Goal: Task Accomplishment & Management: Use online tool/utility

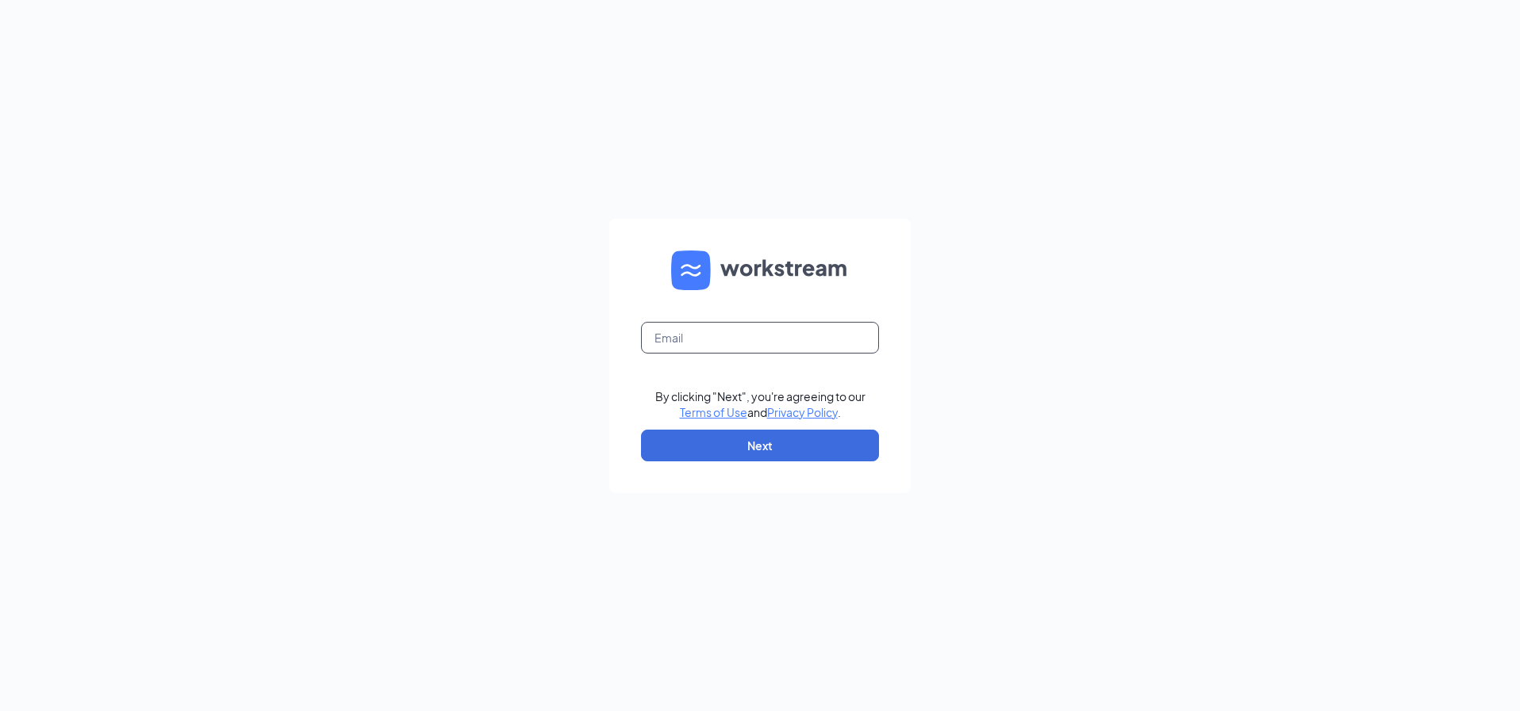
click at [800, 349] on input "text" at bounding box center [760, 338] width 238 height 32
type input "[EMAIL_ADDRESS][PERSON_NAME][DOMAIN_NAME]"
click at [756, 450] on button "Next" at bounding box center [760, 446] width 238 height 32
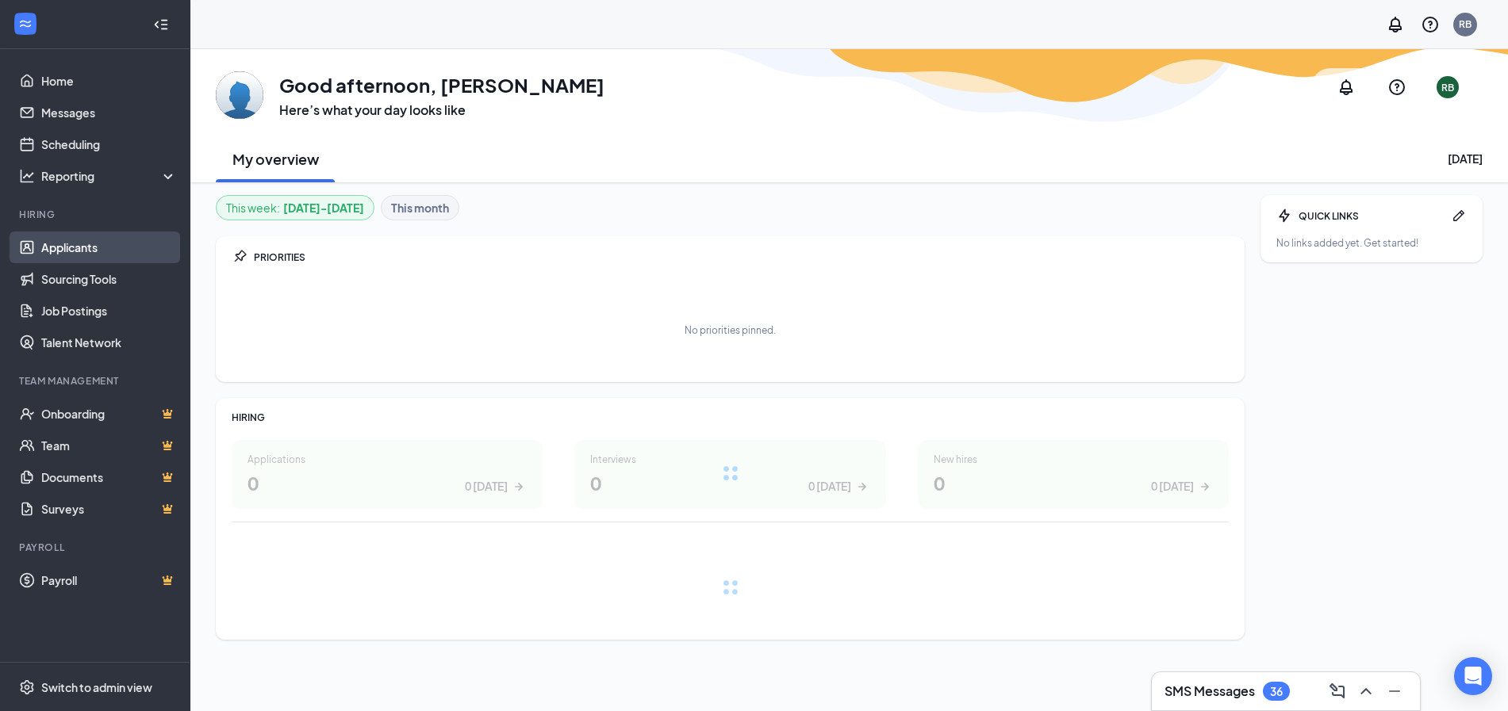
click at [102, 249] on link "Applicants" at bounding box center [109, 248] width 136 height 32
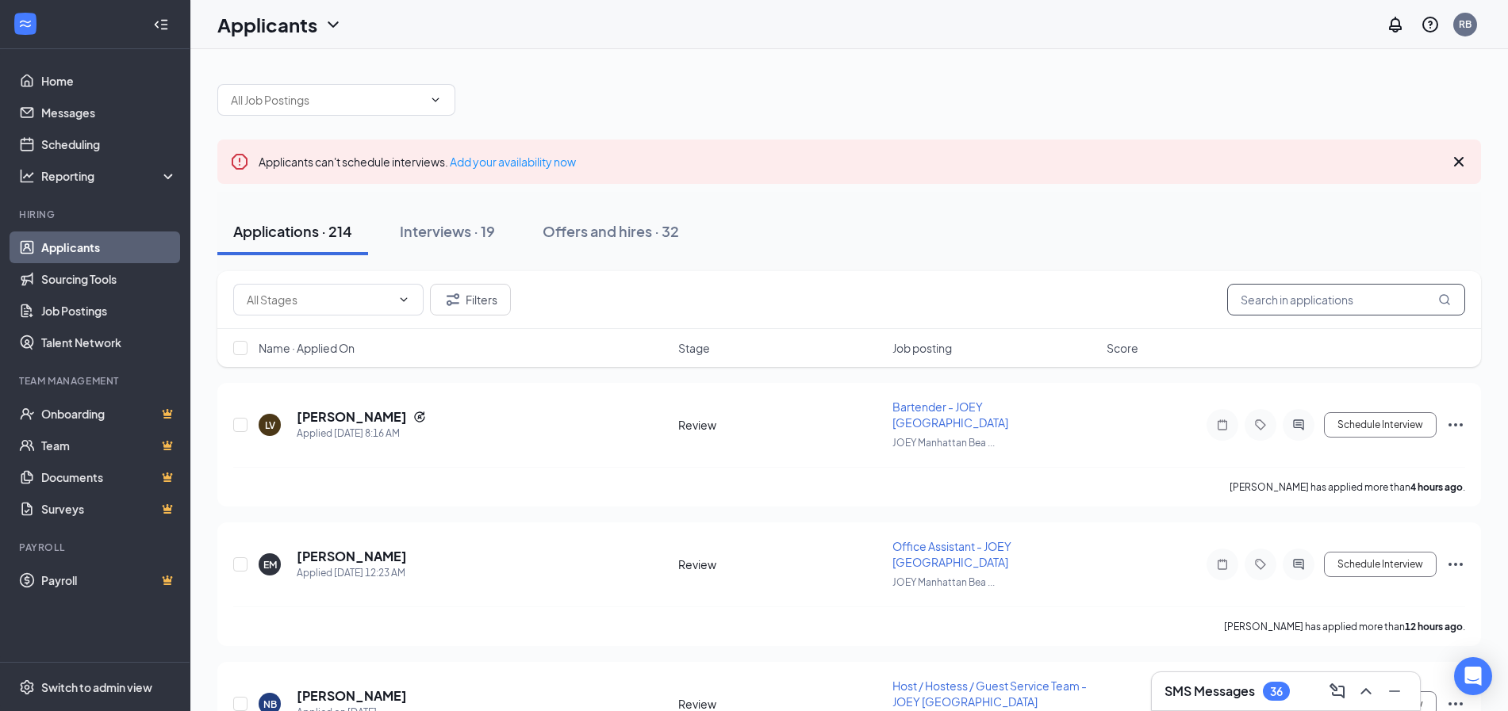
click at [1390, 306] on input "text" at bounding box center [1346, 300] width 238 height 32
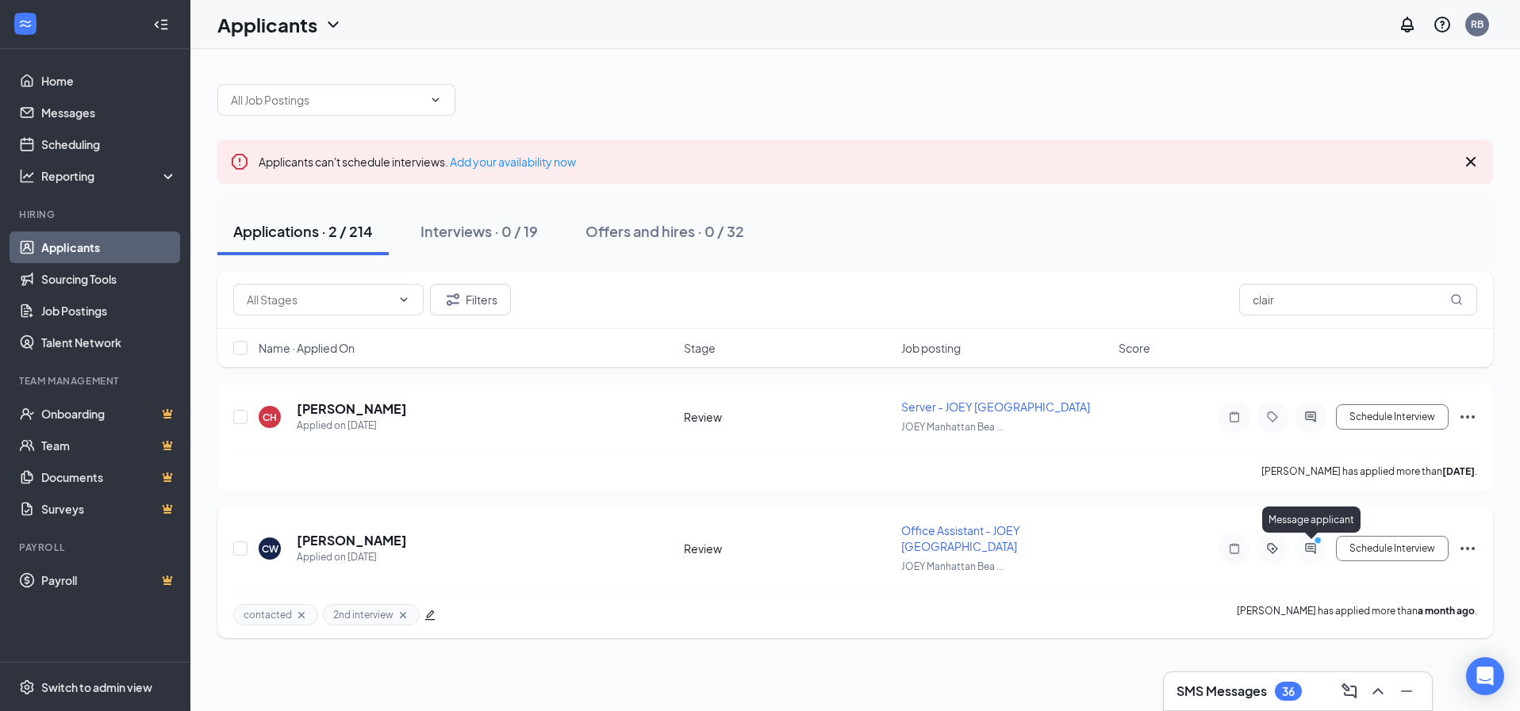
click at [1313, 547] on icon "PrimaryDot" at bounding box center [1319, 542] width 19 height 13
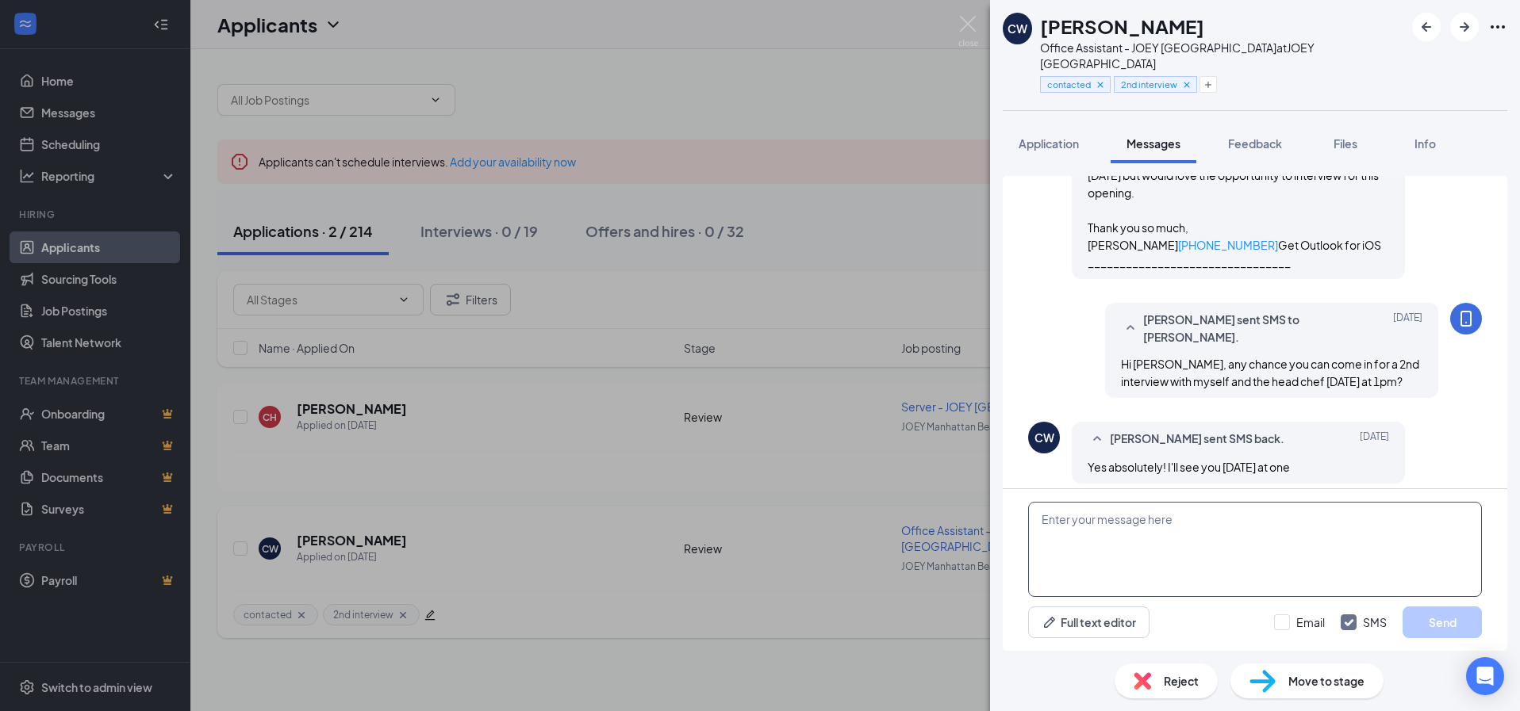
scroll to position [1053, 0]
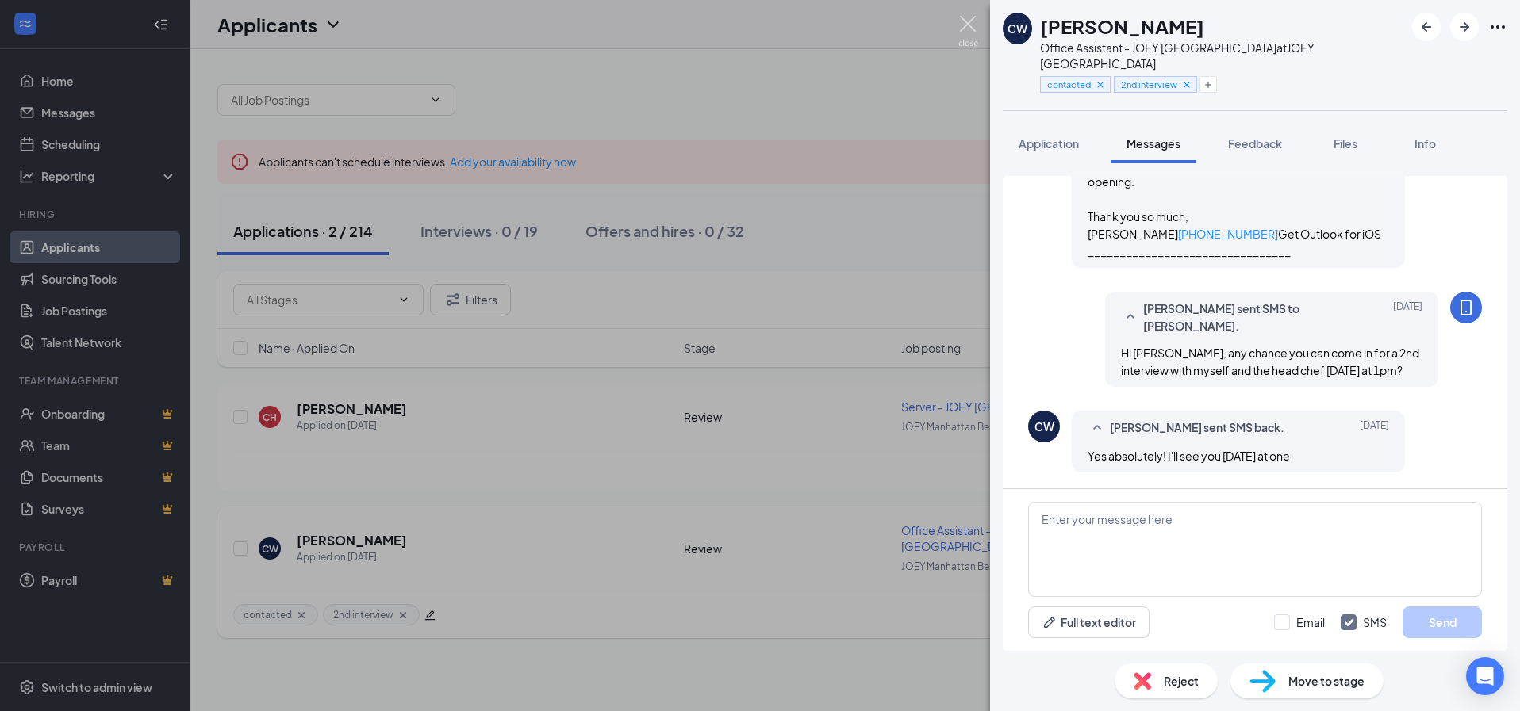
click at [964, 22] on img at bounding box center [968, 31] width 20 height 31
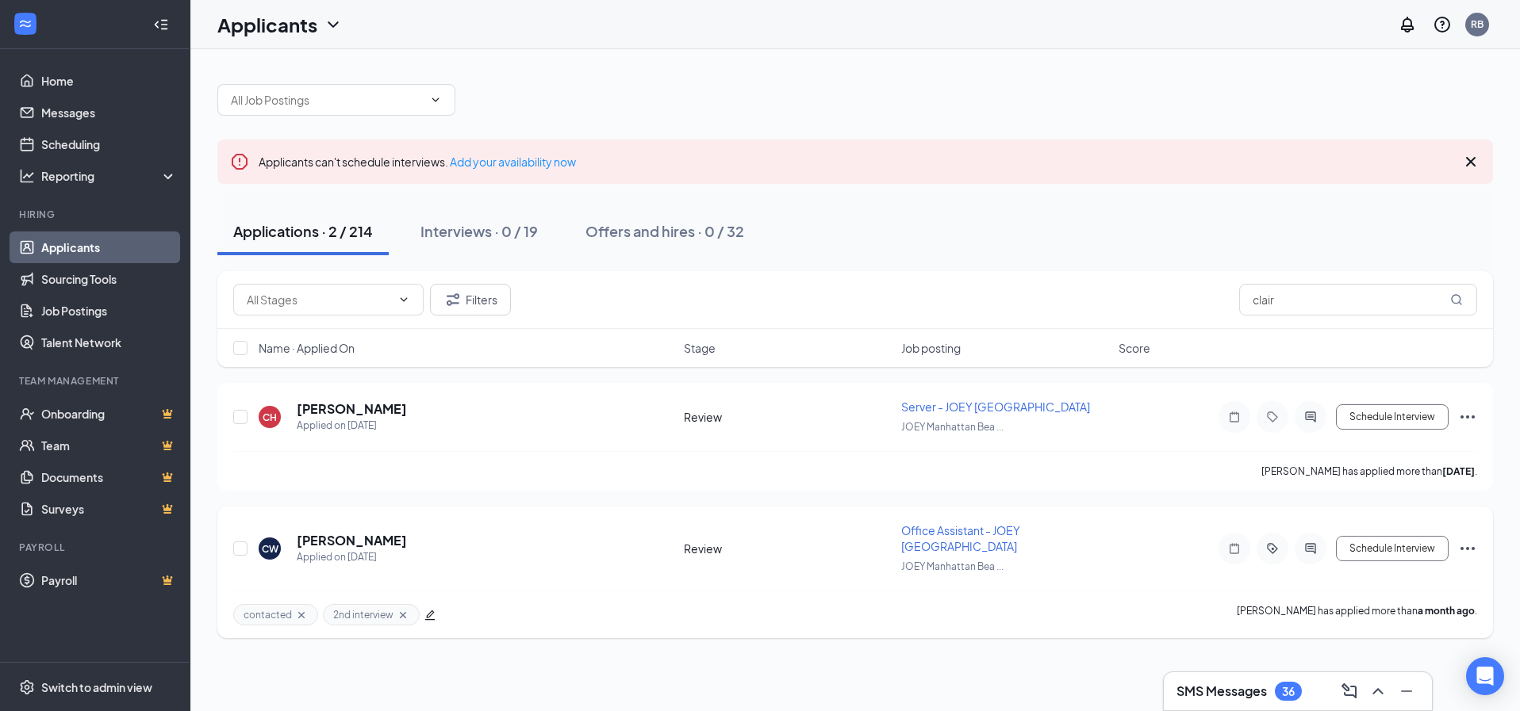
click at [1468, 548] on icon "Ellipses" at bounding box center [1467, 548] width 14 height 3
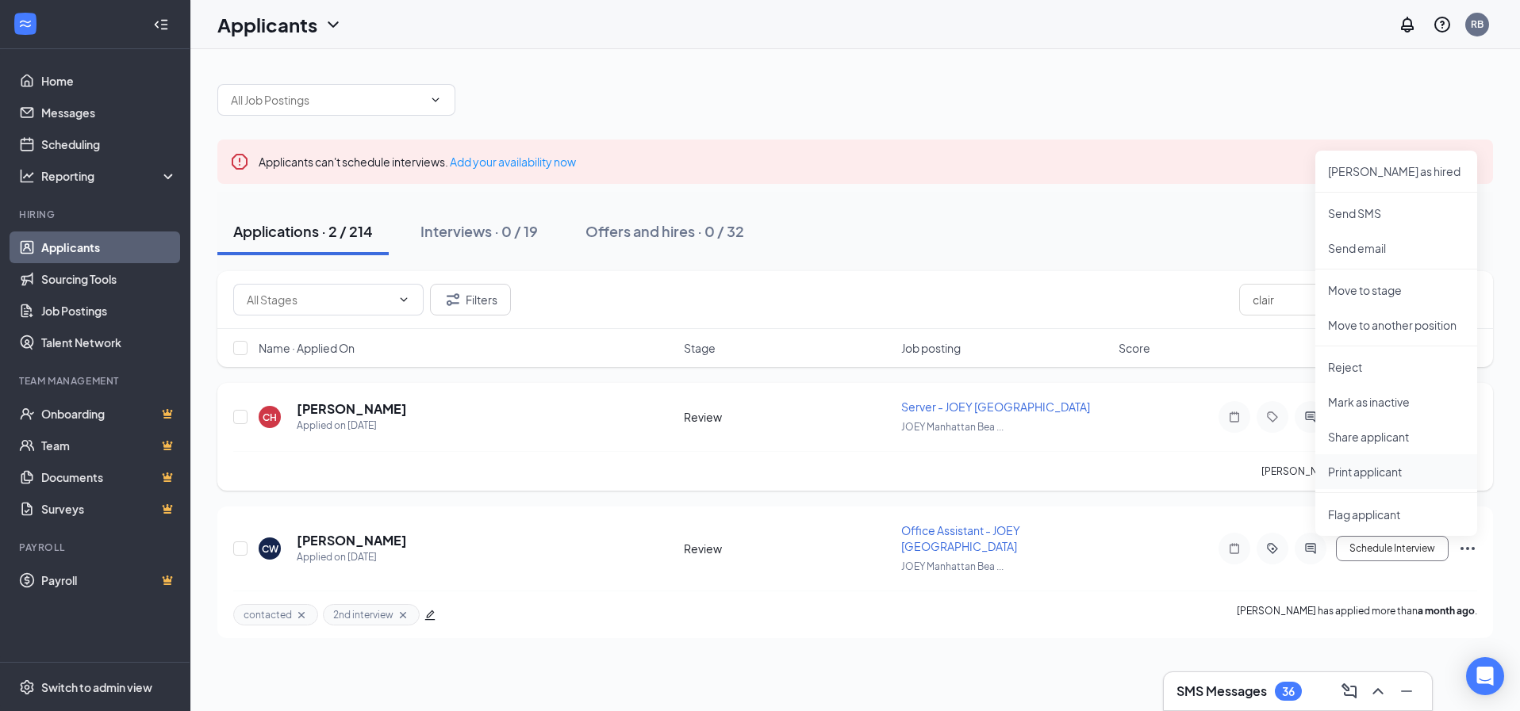
click at [1385, 472] on p "Print applicant" at bounding box center [1396, 472] width 136 height 16
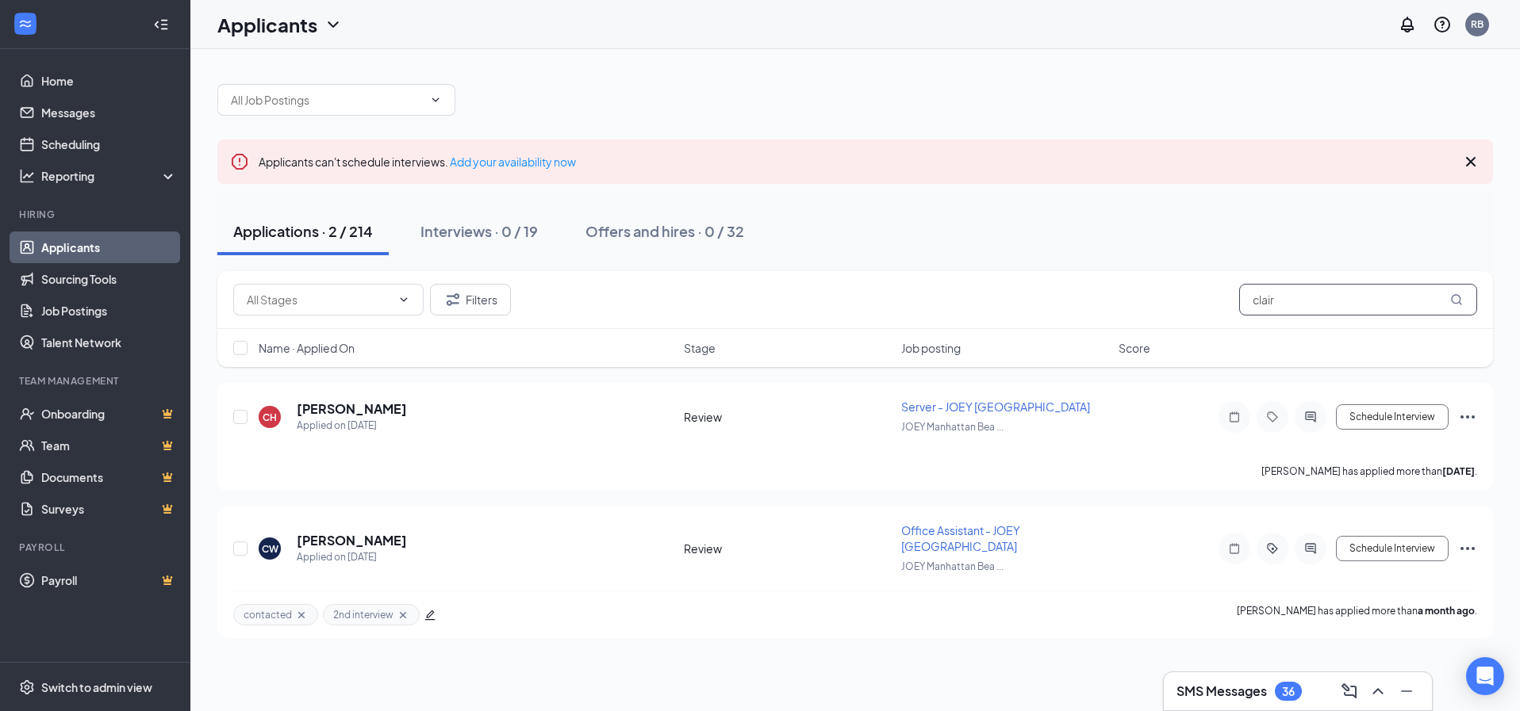
click at [1294, 306] on input "clair" at bounding box center [1358, 300] width 238 height 32
type input "c"
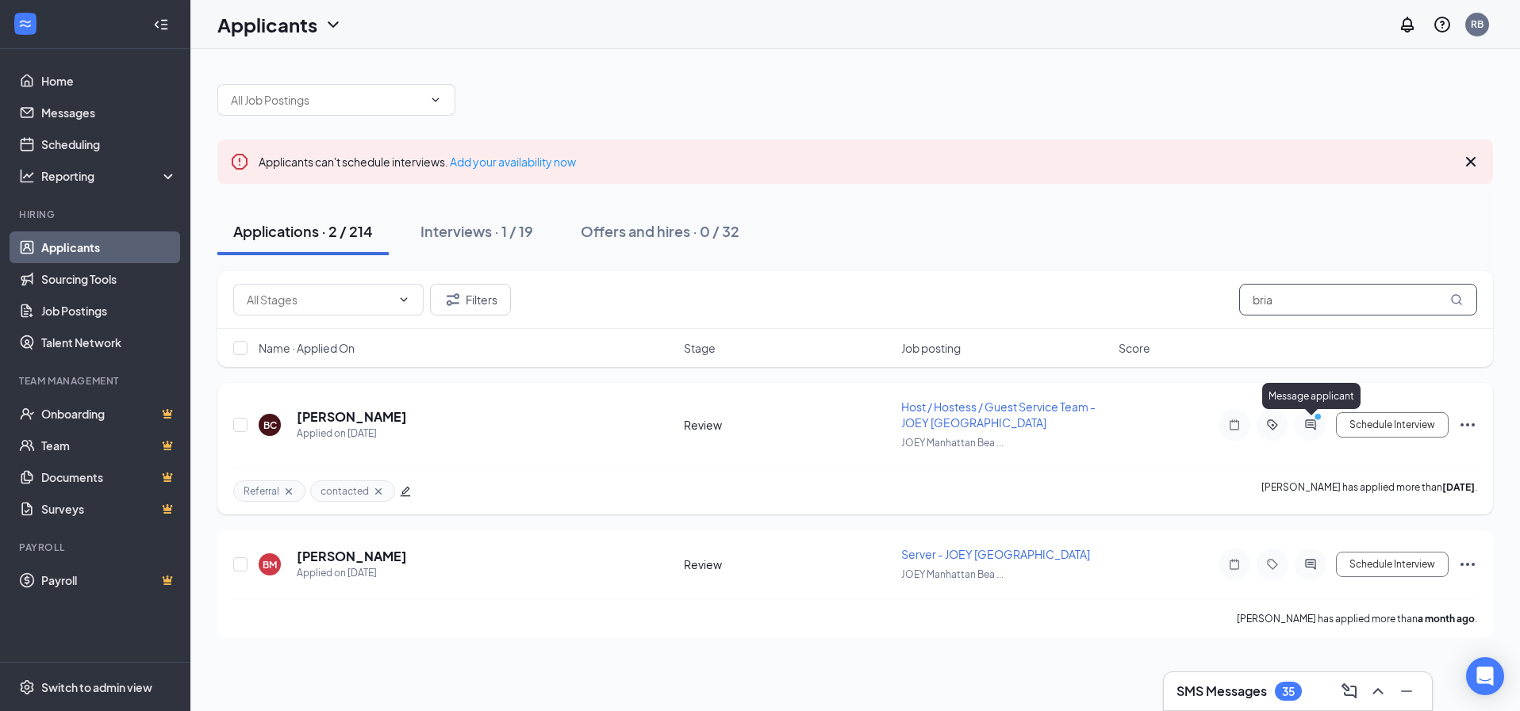
type input "bria"
click at [1313, 427] on icon "ActiveChat" at bounding box center [1310, 425] width 10 height 10
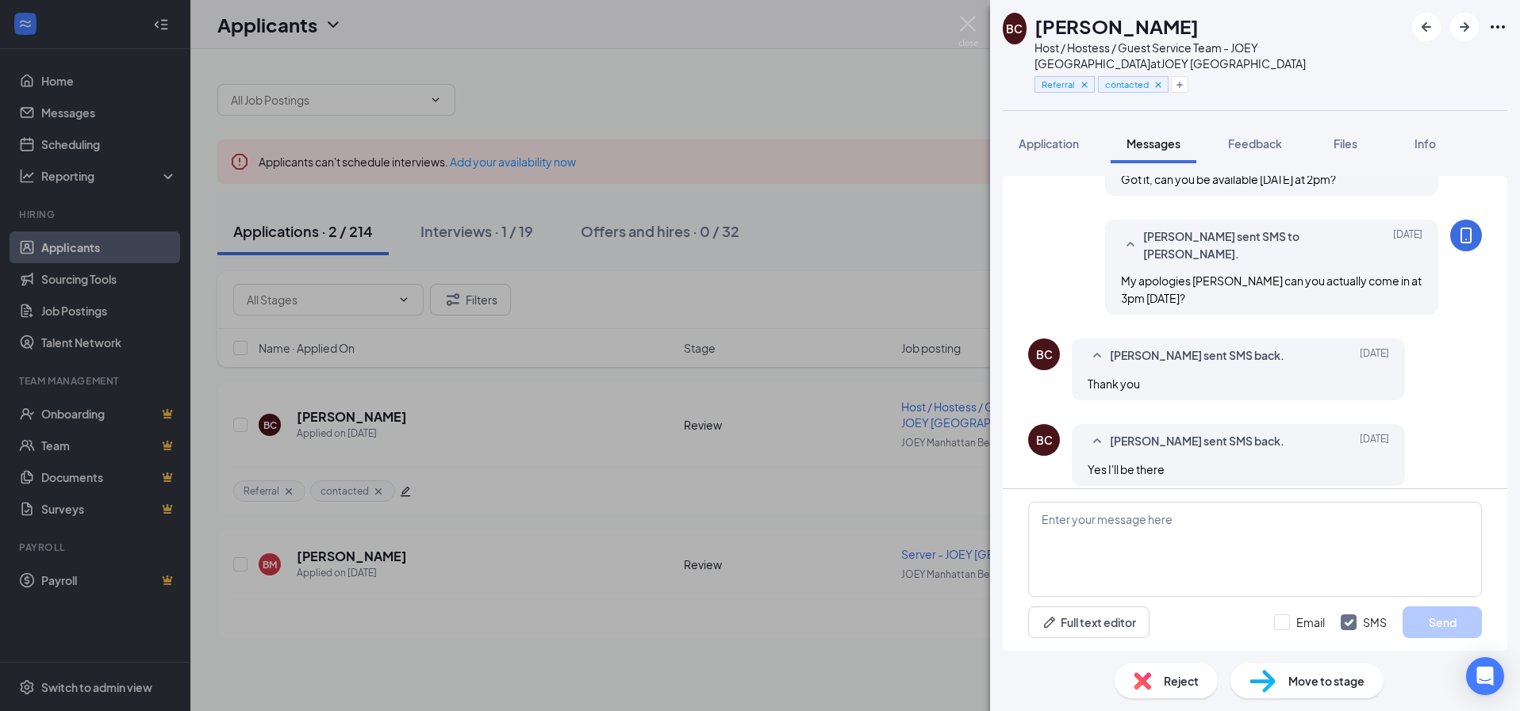
scroll to position [601, 0]
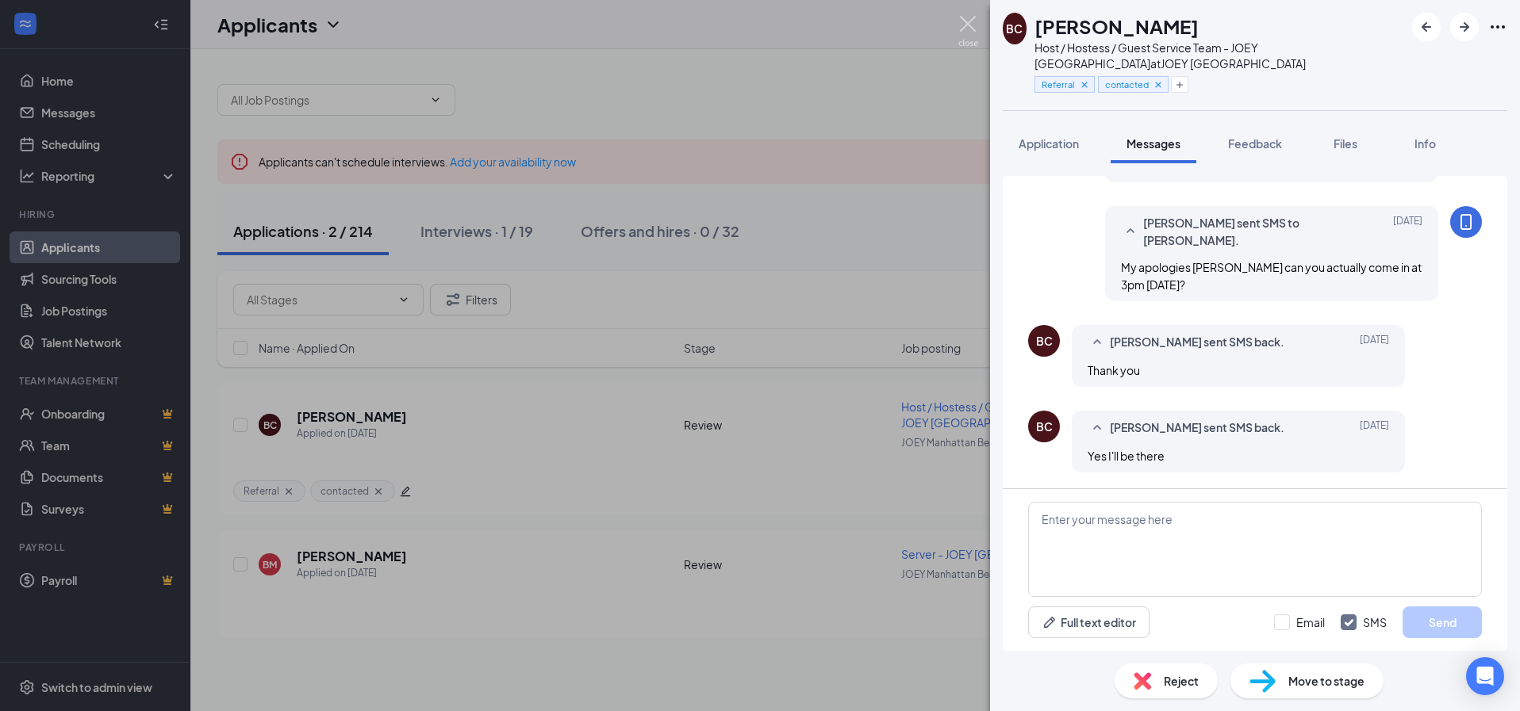
click at [972, 26] on img at bounding box center [968, 31] width 20 height 31
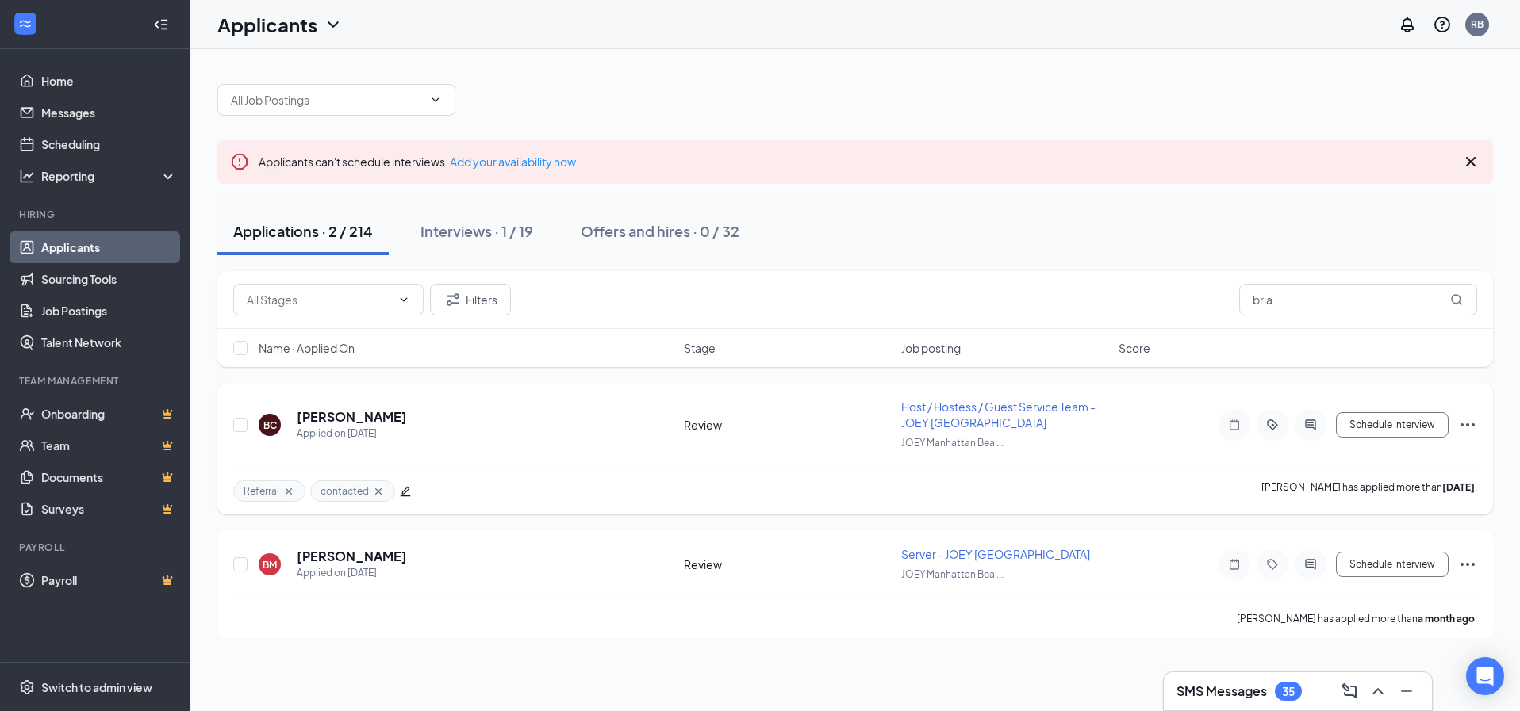
click at [1468, 424] on icon "Ellipses" at bounding box center [1467, 425] width 14 height 3
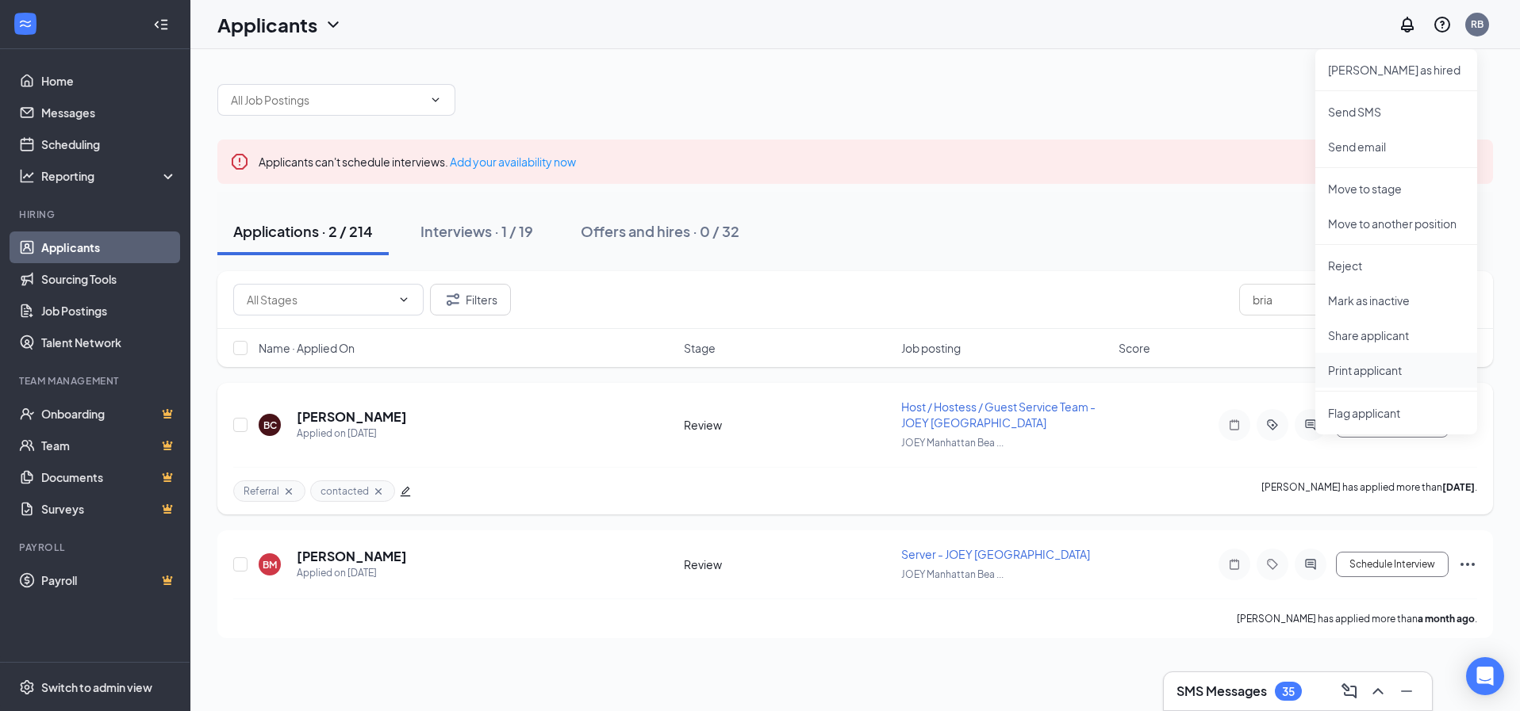
click at [1396, 375] on p "Print applicant" at bounding box center [1396, 370] width 136 height 16
